Goal: Task Accomplishment & Management: Use online tool/utility

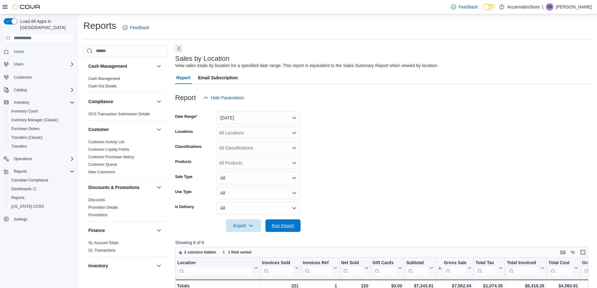
click at [284, 219] on span "Run Report" at bounding box center [283, 225] width 28 height 13
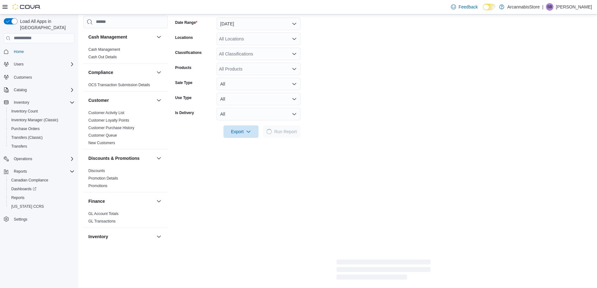
scroll to position [388, 0]
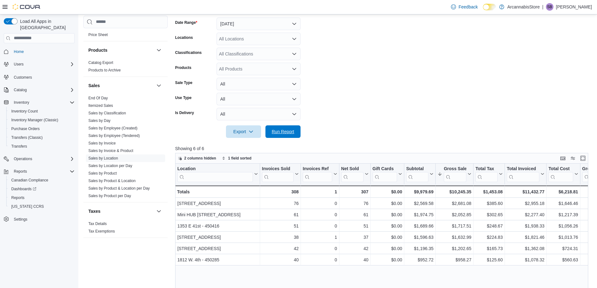
click at [284, 135] on span "Run Report" at bounding box center [283, 131] width 28 height 13
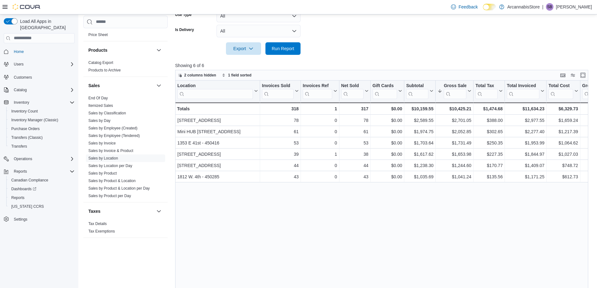
scroll to position [188, 0]
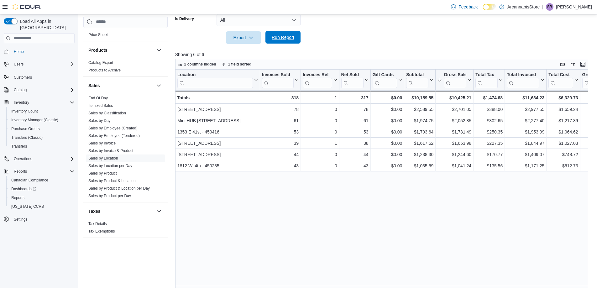
click at [297, 37] on button "Run Report" at bounding box center [282, 37] width 35 height 13
click at [279, 39] on span "Run Report" at bounding box center [283, 37] width 23 height 6
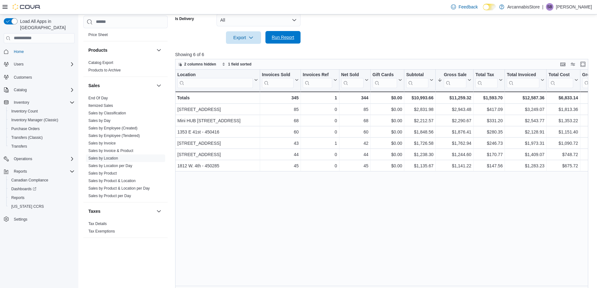
click at [279, 39] on span "Run Report" at bounding box center [283, 37] width 23 height 6
click at [107, 143] on link "Sales by Invoice" at bounding box center [101, 143] width 27 height 4
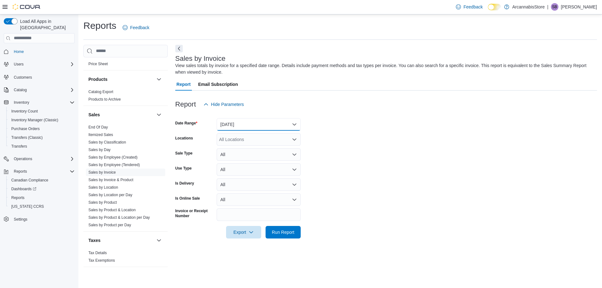
click at [249, 124] on button "[DATE]" at bounding box center [259, 124] width 84 height 13
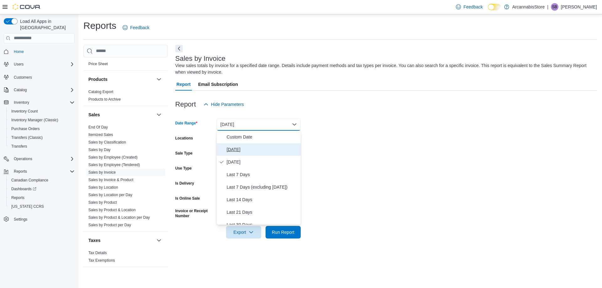
click at [235, 150] on span "[DATE]" at bounding box center [262, 150] width 71 height 8
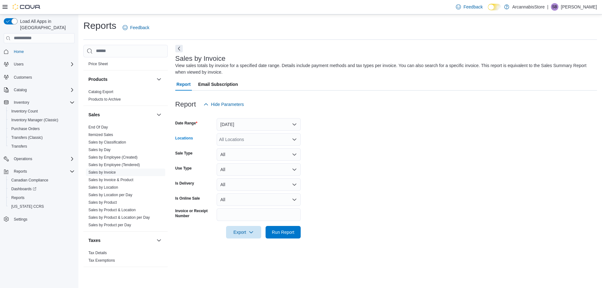
click at [246, 138] on div "All Locations" at bounding box center [259, 139] width 84 height 13
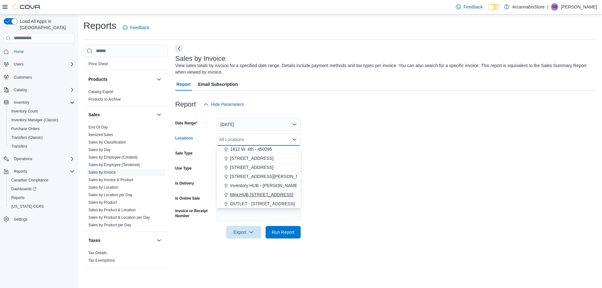
click at [272, 193] on span "Mini HUB [STREET_ADDRESS]" at bounding box center [261, 195] width 63 height 6
click at [343, 210] on form "Date Range [DATE] Locations Mini HUB [STREET_ADDRESS] Combo box. Selected. Mini…" at bounding box center [386, 175] width 422 height 128
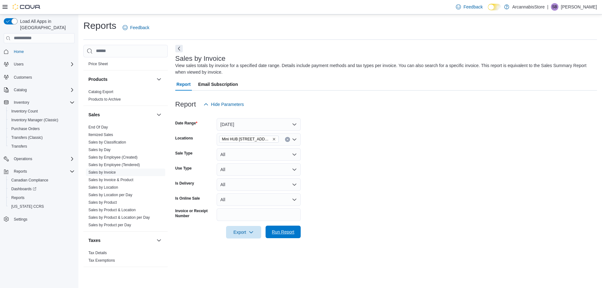
click at [280, 234] on span "Run Report" at bounding box center [283, 232] width 23 height 6
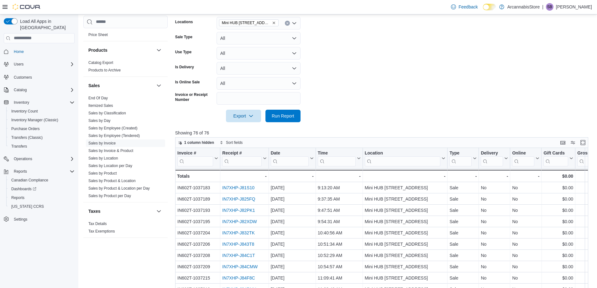
scroll to position [201, 0]
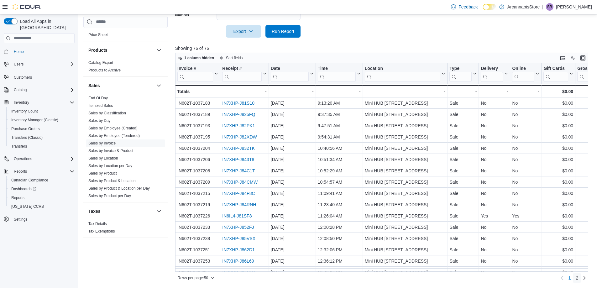
click at [578, 278] on span "2" at bounding box center [577, 278] width 3 height 6
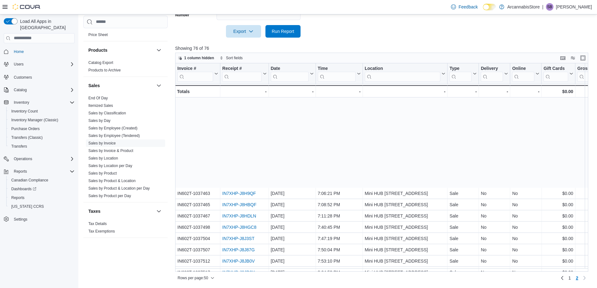
scroll to position [122, 0]
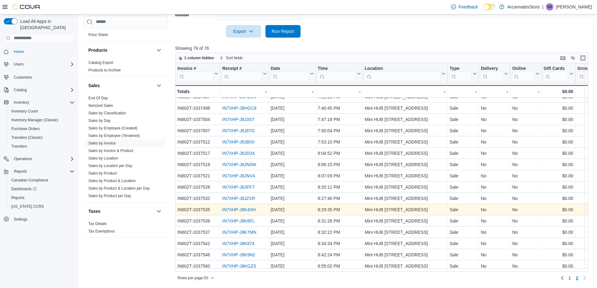
click at [250, 207] on link "IN7XHP-J8K4XH" at bounding box center [239, 209] width 34 height 5
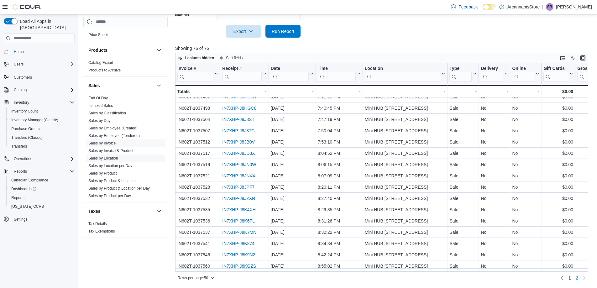
click at [108, 157] on link "Sales by Location" at bounding box center [103, 158] width 30 height 4
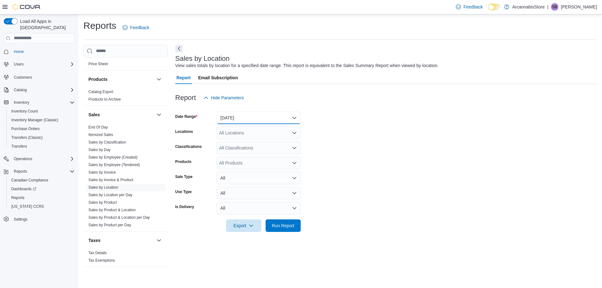
click at [224, 119] on button "[DATE]" at bounding box center [259, 118] width 84 height 13
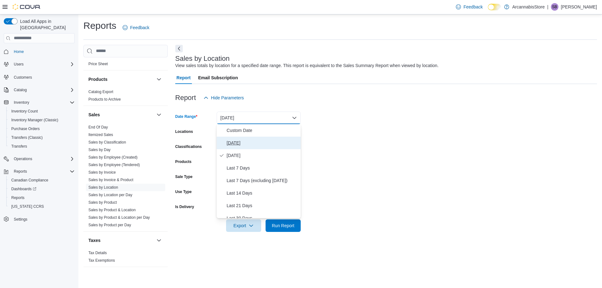
click at [230, 146] on span "[DATE]" at bounding box center [262, 143] width 71 height 8
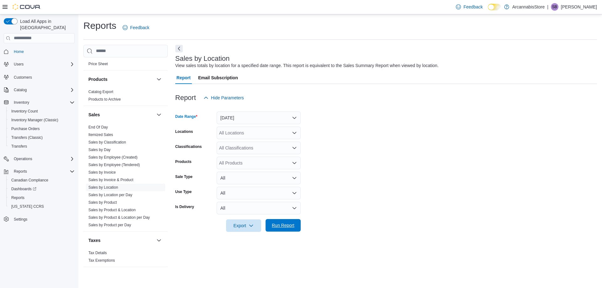
click at [281, 221] on span "Run Report" at bounding box center [283, 225] width 28 height 13
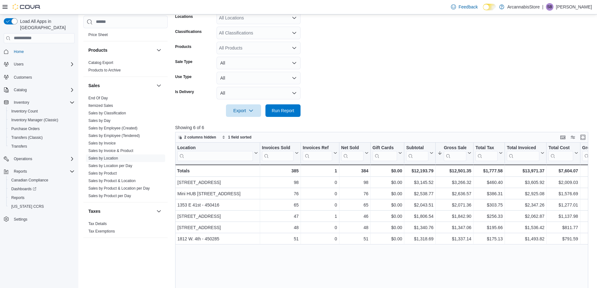
scroll to position [125, 0]
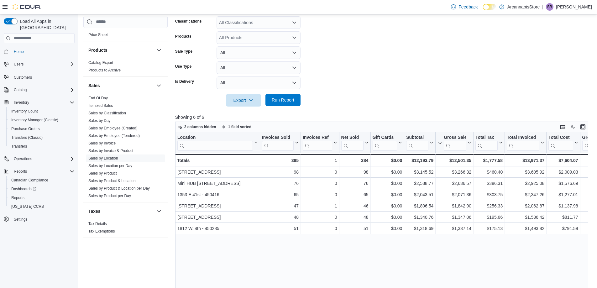
click at [284, 100] on span "Run Report" at bounding box center [283, 100] width 23 height 6
click at [281, 100] on span "Run Report" at bounding box center [283, 100] width 23 height 6
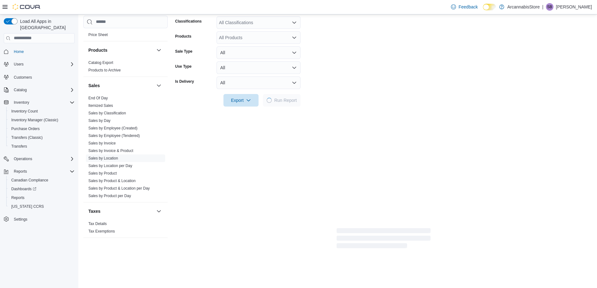
scroll to position [157, 0]
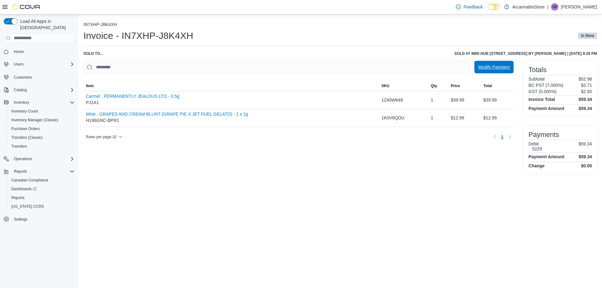
click at [492, 68] on span "Modify Payment" at bounding box center [493, 67] width 31 height 6
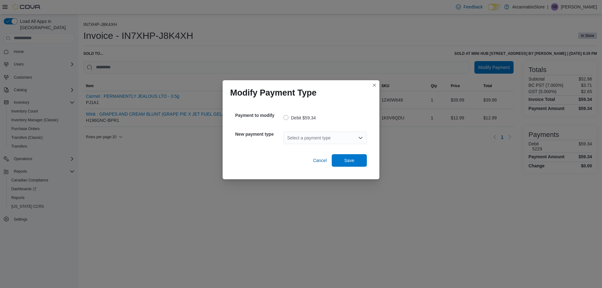
click at [303, 139] on div "Select a payment type" at bounding box center [324, 138] width 83 height 13
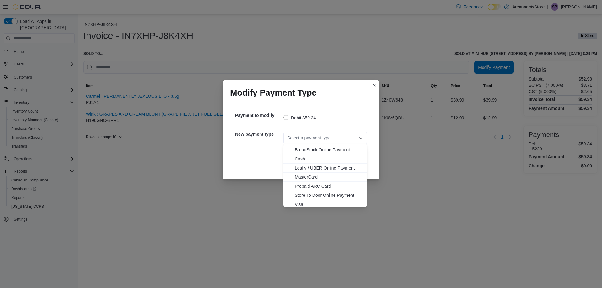
scroll to position [10, 0]
click at [302, 201] on span "Visa" at bounding box center [329, 202] width 68 height 6
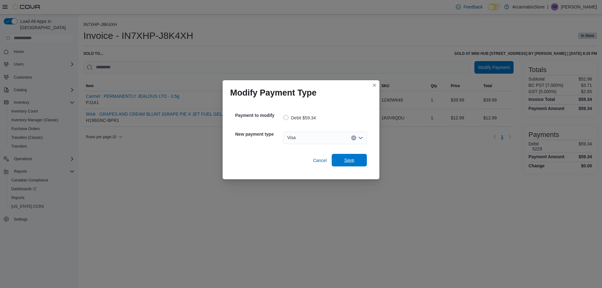
click at [355, 159] on span "Save" at bounding box center [349, 160] width 28 height 13
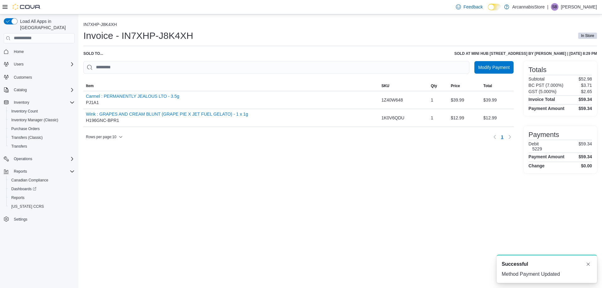
scroll to position [0, 0]
